Goal: Task Accomplishment & Management: Manage account settings

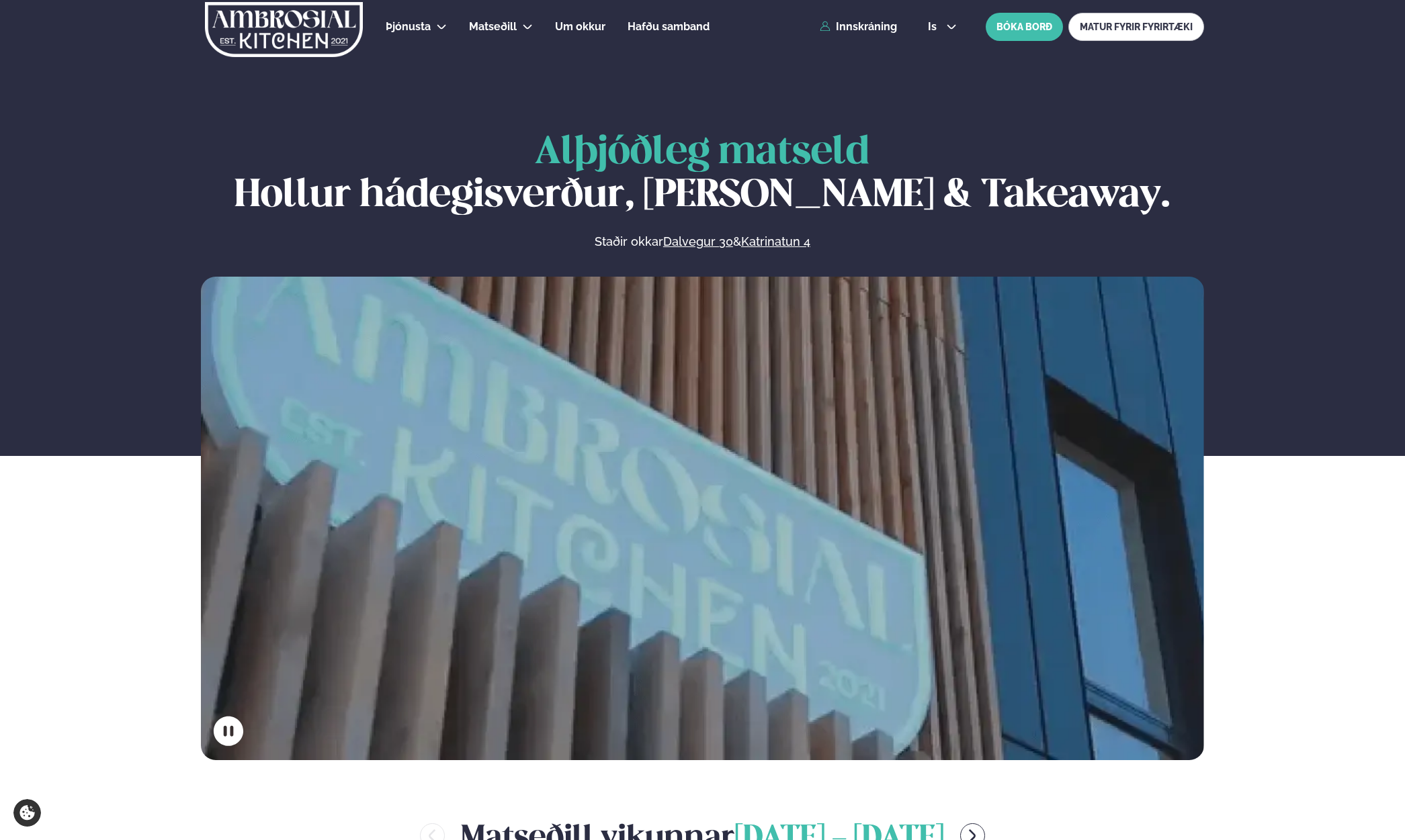
click at [861, 41] on div "Þjónusta Hádegismatur fyrir fyrirtæki Fyrirtækja veitingar Einkapartý Matseðill…" at bounding box center [702, 26] width 1084 height 53
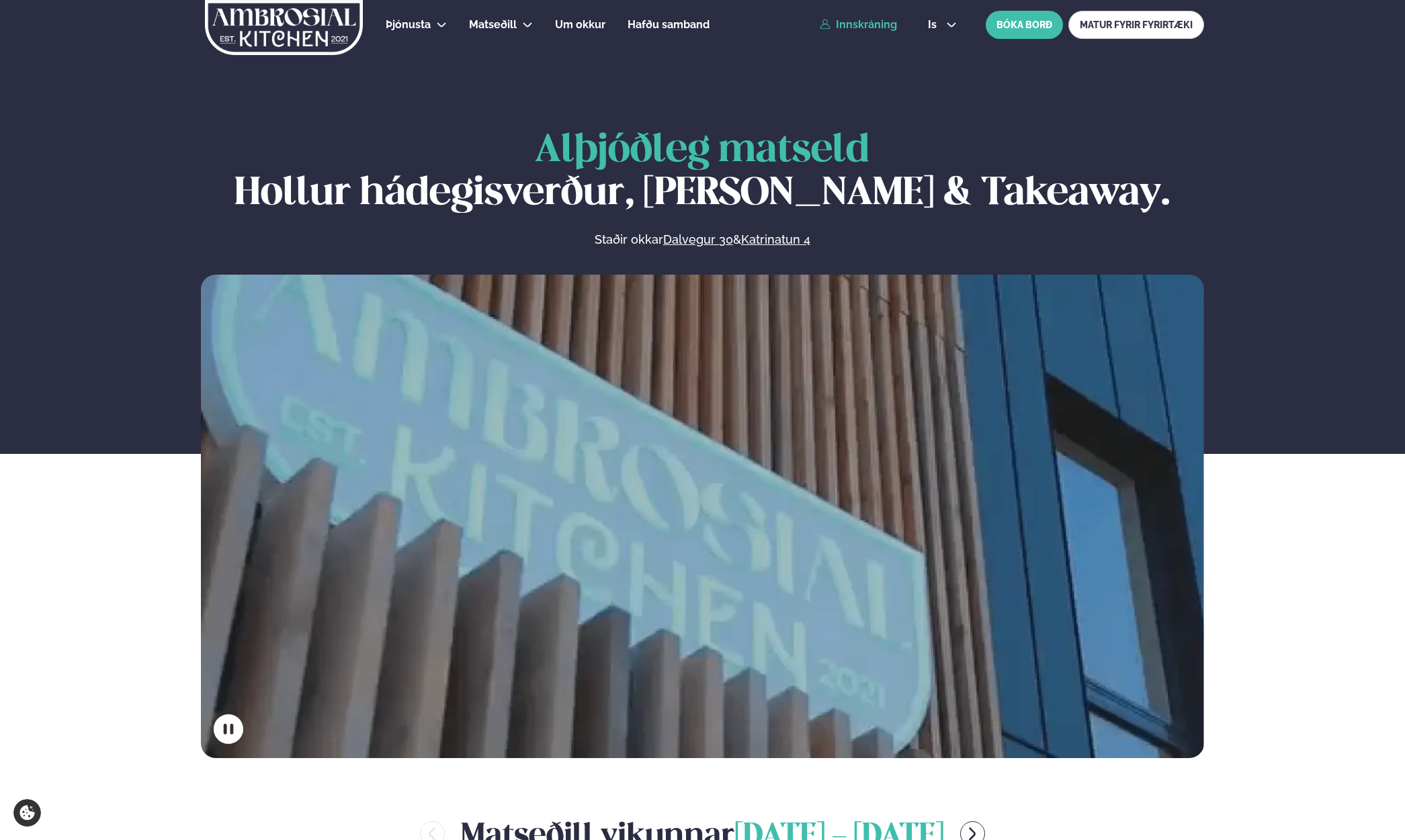
click at [857, 32] on div "Þjónusta Hádegismatur fyrir fyrirtæki Fyrirtækja veitingar Einkapartý Matseðill…" at bounding box center [702, 24] width 1084 height 53
click at [856, 24] on link "Innskráning" at bounding box center [858, 24] width 77 height 12
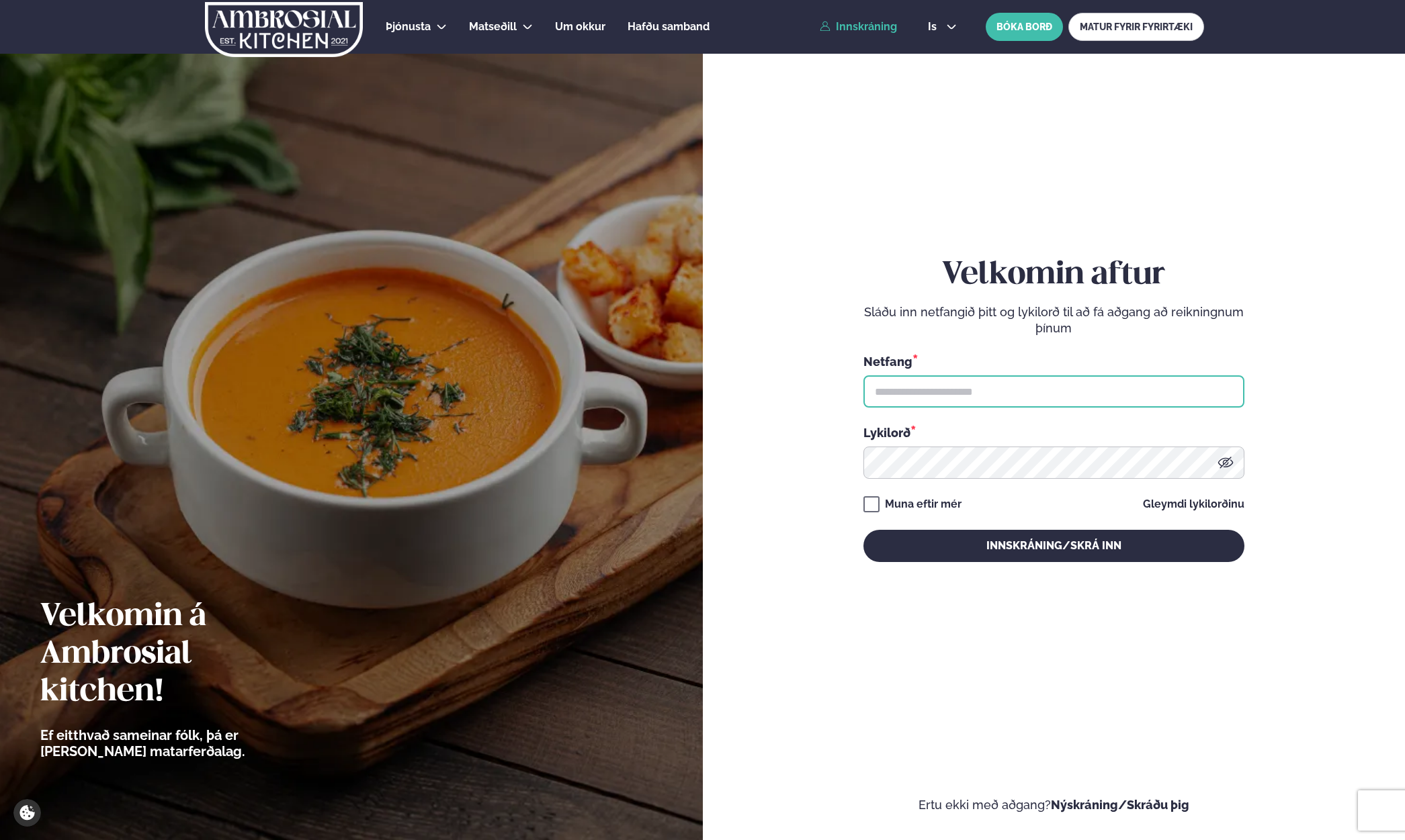
click at [992, 384] on input "text" at bounding box center [1054, 391] width 381 height 32
type input "*"
type input "**********"
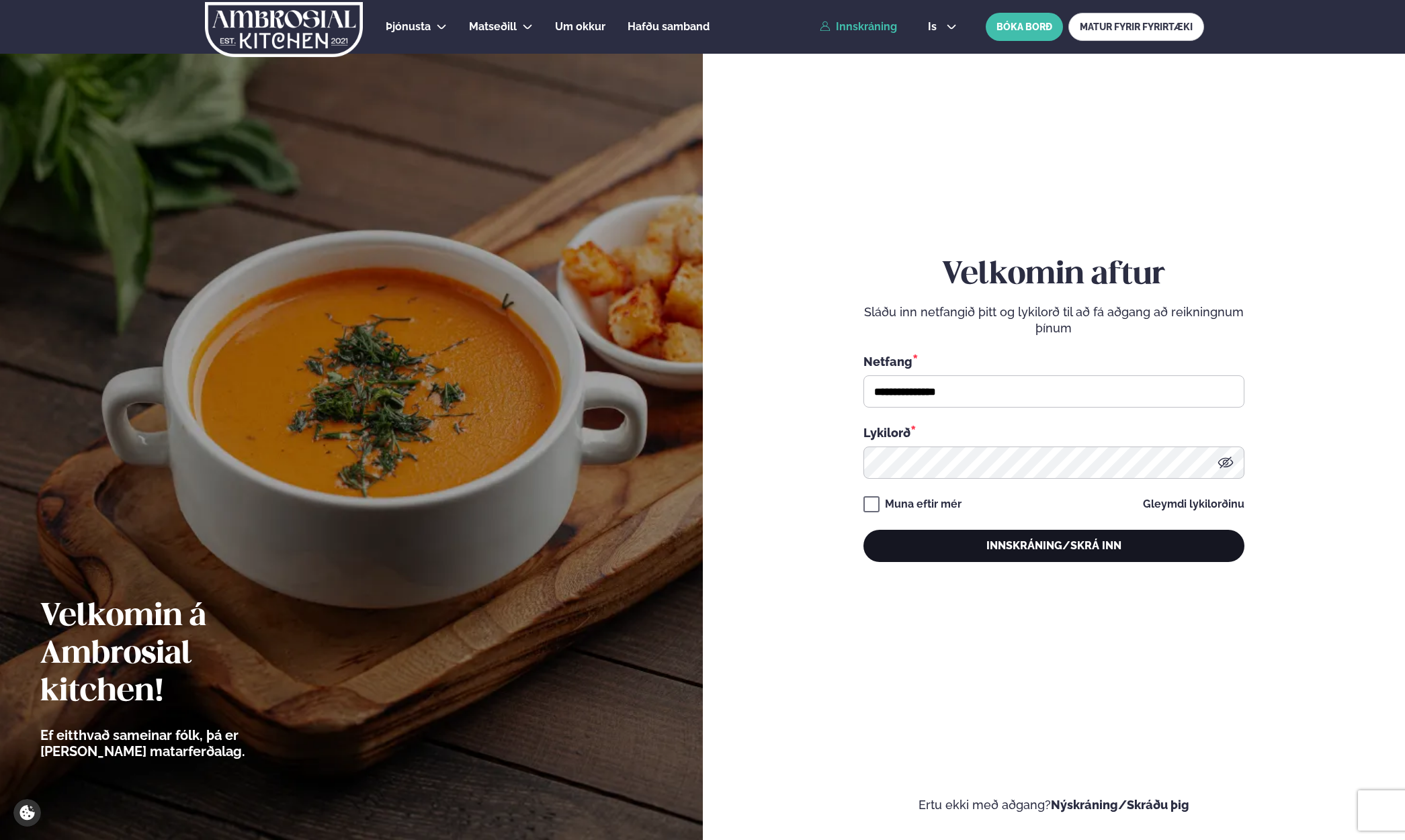
click at [1045, 539] on button "Innskráning/Skrá inn" at bounding box center [1054, 545] width 381 height 32
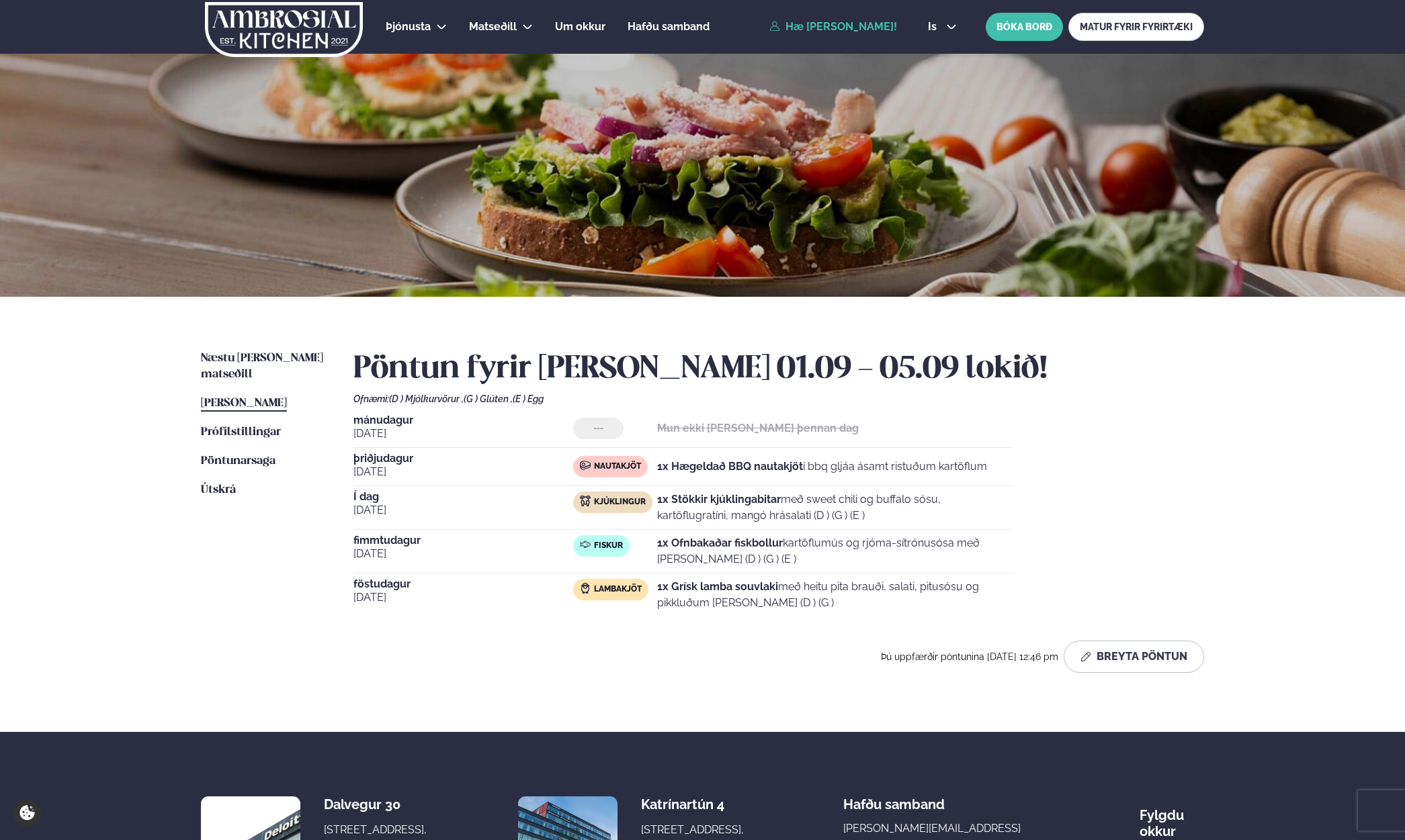
click at [1046, 539] on div "[DATE] --- Mun ekki [PERSON_NAME] þennan dag [DATE] Nautakjöt 1x Hægeldað BBQ n…" at bounding box center [778, 515] width 851 height 201
drag, startPoint x: 688, startPoint y: 497, endPoint x: 864, endPoint y: 504, distance: 176.1
click at [864, 504] on p "1x Stökkir kjúklingabitar með sweet chili og buffalo sósu, kartöflugratíni, man…" at bounding box center [834, 508] width 355 height 32
drag, startPoint x: 744, startPoint y: 558, endPoint x: 710, endPoint y: 553, distance: 34.4
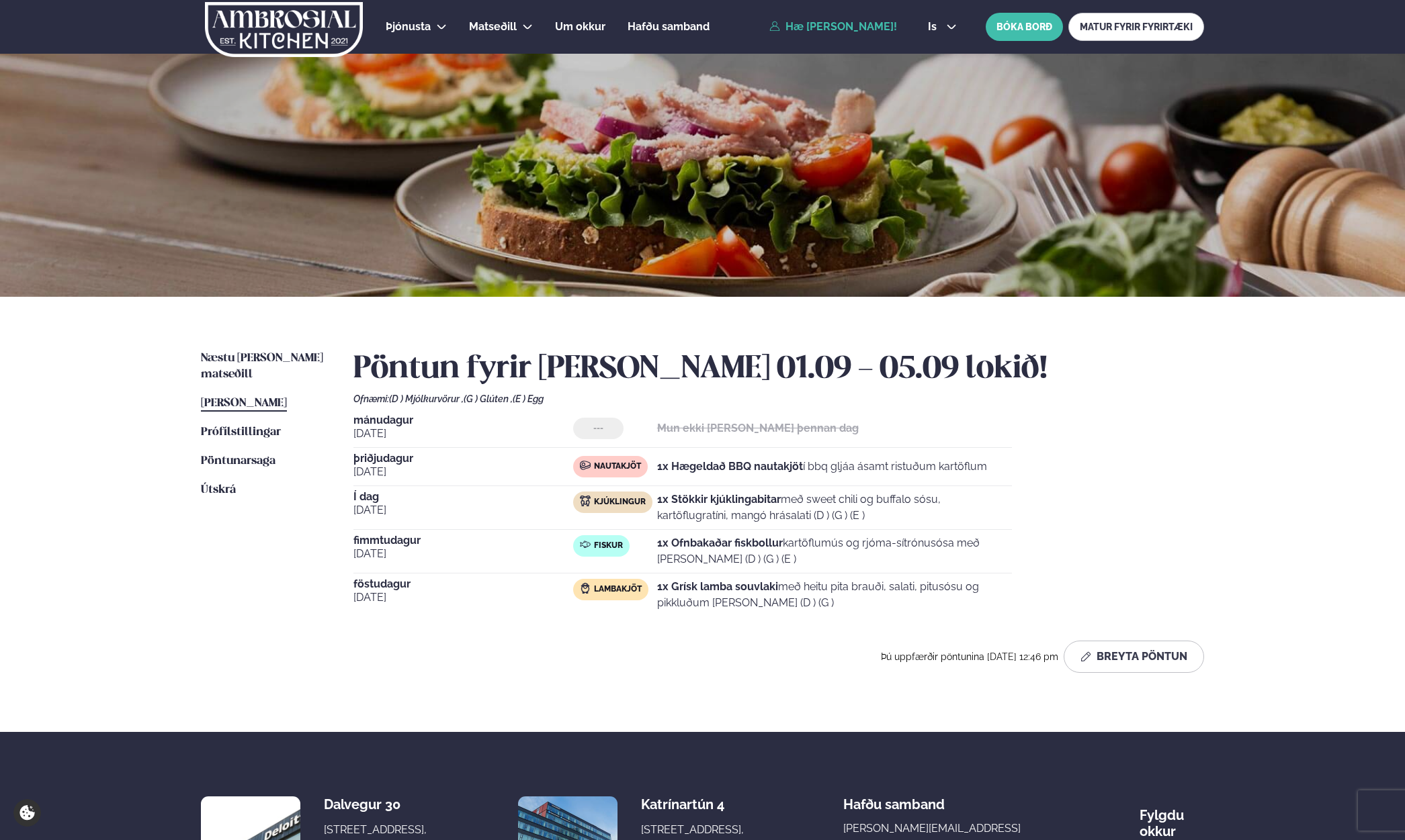
click at [714, 554] on p "1x Ofnbakaðar fiskbollur kartöflumús og rjóma-sítrónusósa með [PERSON_NAME] (D …" at bounding box center [834, 551] width 355 height 32
click at [706, 552] on p "1x Ofnbakaðar fiskbollur kartöflumús og rjóma-sítrónusósa með [PERSON_NAME] (D …" at bounding box center [834, 551] width 355 height 32
